Goal: Task Accomplishment & Management: Manage account settings

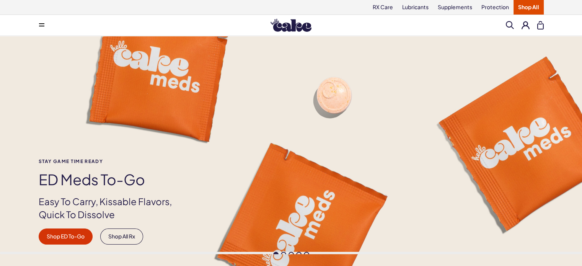
click at [24, 80] on div "Stay Game time ready ED Meds to-go Easy To Carry, Kissable Flavors, Quick To Di…" at bounding box center [291, 151] width 582 height 231
click at [522, 25] on button at bounding box center [526, 25] width 8 height 8
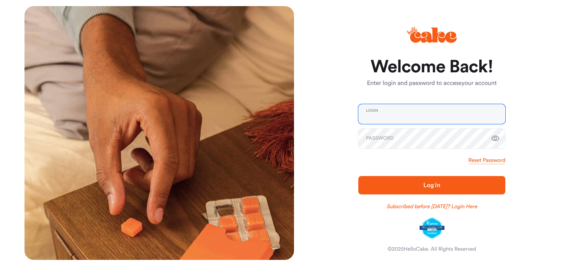
click at [401, 108] on input "email" at bounding box center [431, 114] width 147 height 20
type input "*"
type input "**********"
click at [433, 179] on button "Log In" at bounding box center [431, 185] width 147 height 18
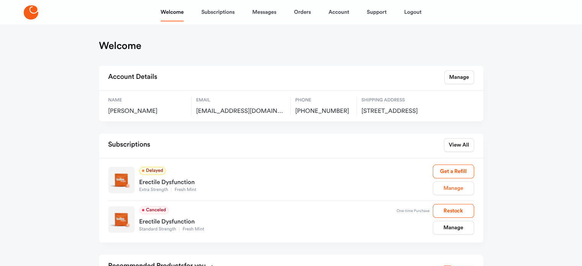
click at [453, 195] on link "Manage" at bounding box center [453, 188] width 41 height 14
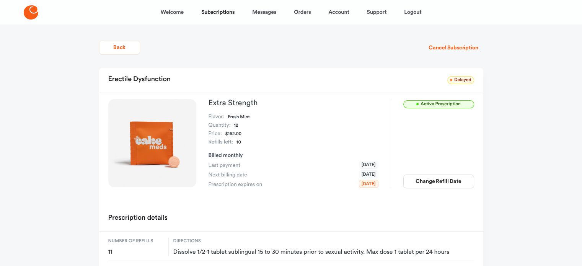
scroll to position [38, 0]
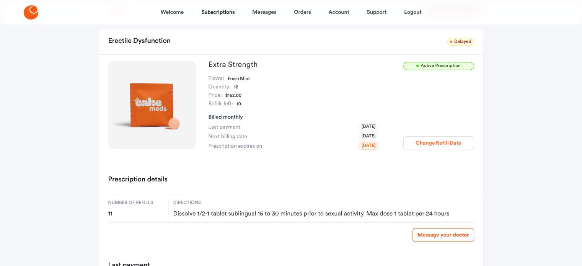
click at [419, 142] on button "Change Refill Date" at bounding box center [438, 143] width 71 height 14
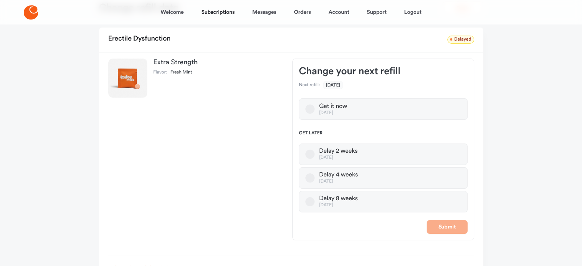
click at [311, 153] on button "Delay 2 weeks [DATE]" at bounding box center [309, 154] width 9 height 9
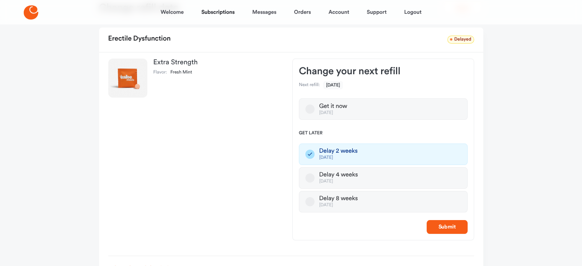
click at [310, 177] on button "Delay 4 weeks [DATE]" at bounding box center [309, 177] width 9 height 9
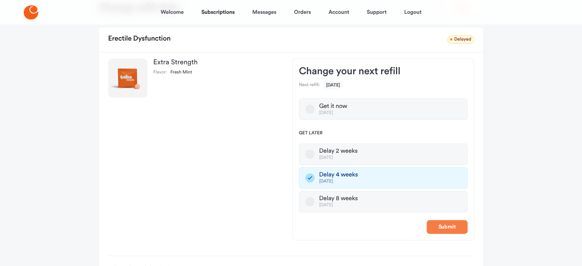
click at [451, 228] on button "Submit" at bounding box center [447, 227] width 41 height 14
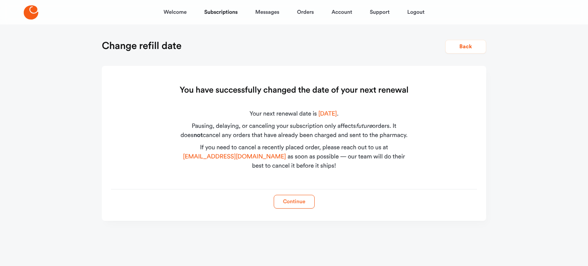
click at [289, 202] on button "Continue" at bounding box center [294, 202] width 41 height 14
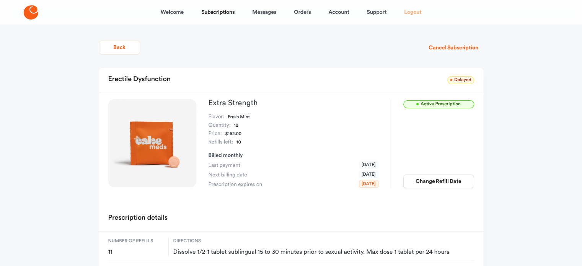
click at [415, 13] on link "Logout" at bounding box center [412, 12] width 17 height 18
